Goal: Task Accomplishment & Management: Understand process/instructions

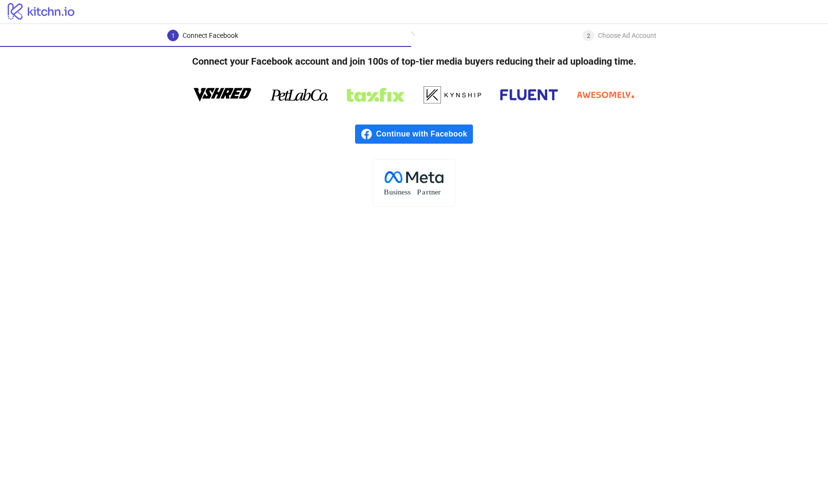
click at [403, 184] on rect at bounding box center [413, 182] width 83 height 47
click at [436, 186] on rect at bounding box center [413, 182] width 83 height 47
click at [593, 35] on div "2" at bounding box center [588, 35] width 11 height 11
click at [586, 36] on div "2" at bounding box center [588, 35] width 11 height 11
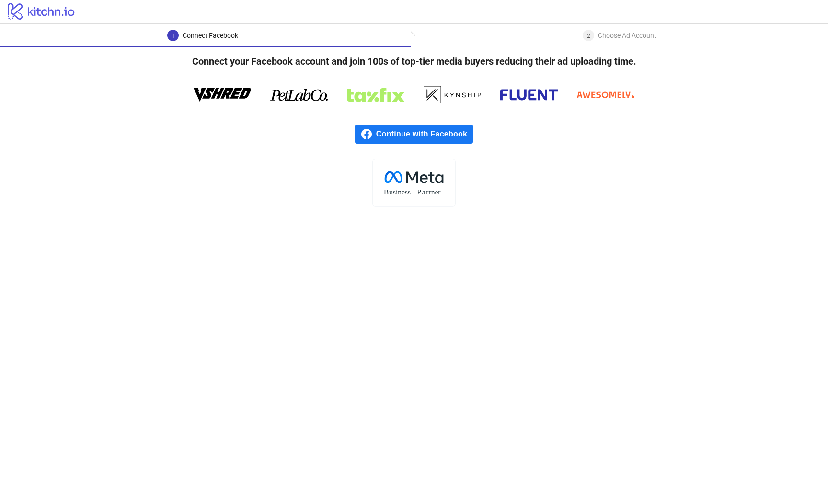
click at [586, 36] on div "2" at bounding box center [588, 35] width 11 height 11
click at [175, 37] on div "1" at bounding box center [172, 35] width 11 height 11
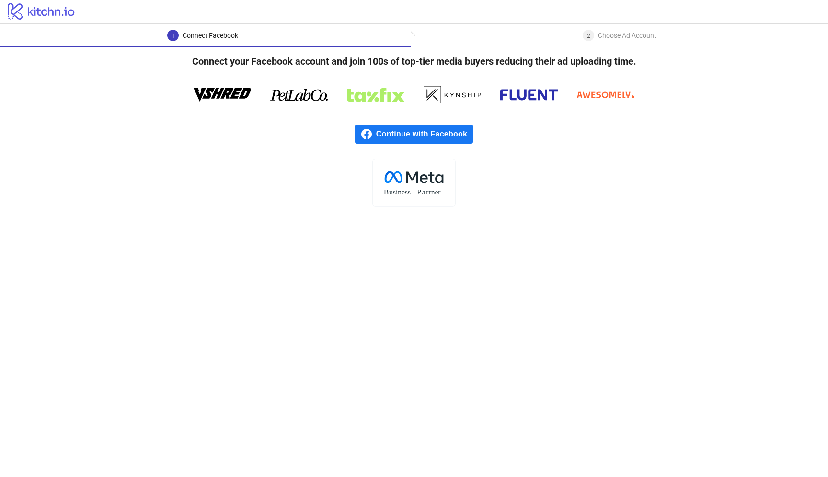
click at [61, 13] on icon "logo/logo" at bounding box center [41, 10] width 83 height 19
click at [40, 13] on icon "logo/logo" at bounding box center [41, 10] width 83 height 19
click at [334, 263] on main "1 Connect Facebook 2 Choose Ad Account Connect your Facebook account and join 1…" at bounding box center [414, 250] width 828 height 453
